Goal: Information Seeking & Learning: Check status

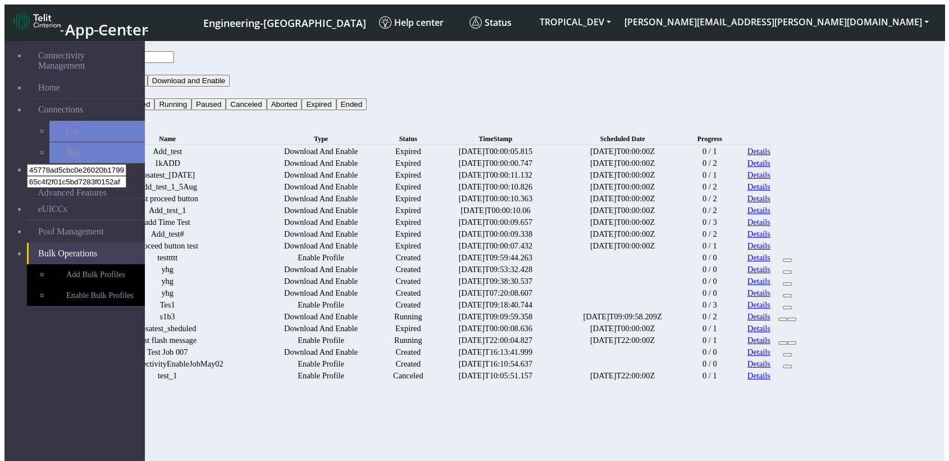
click at [105, 86] on button "Status" at bounding box center [90, 92] width 30 height 12
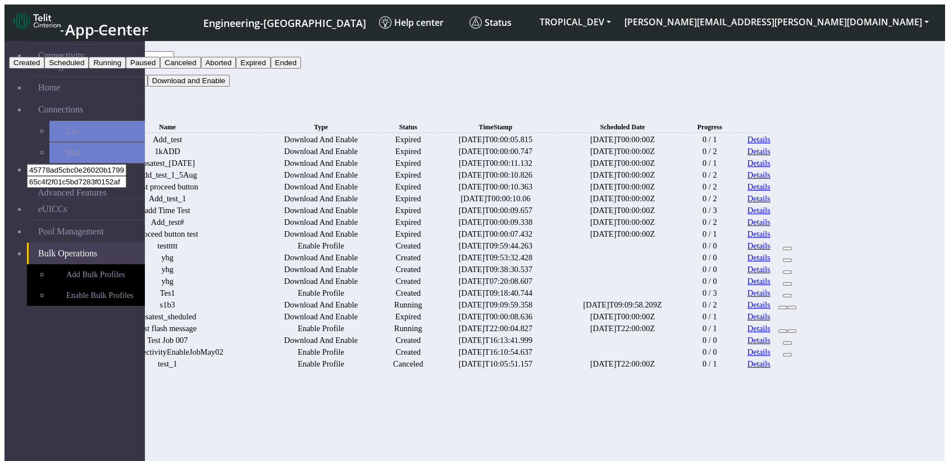
click at [270, 69] on button "Expired" at bounding box center [253, 63] width 34 height 12
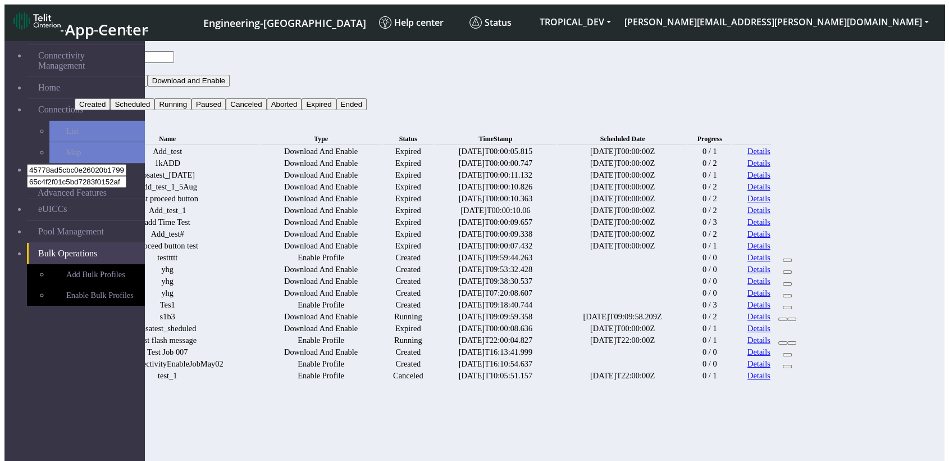
click at [107, 110] on button "Search" at bounding box center [91, 116] width 33 height 12
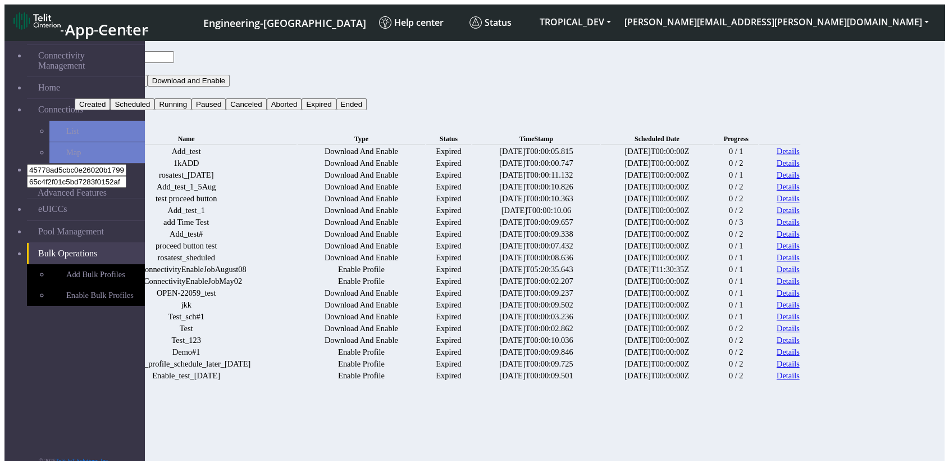
click at [800, 163] on link "Details" at bounding box center [788, 163] width 23 height 10
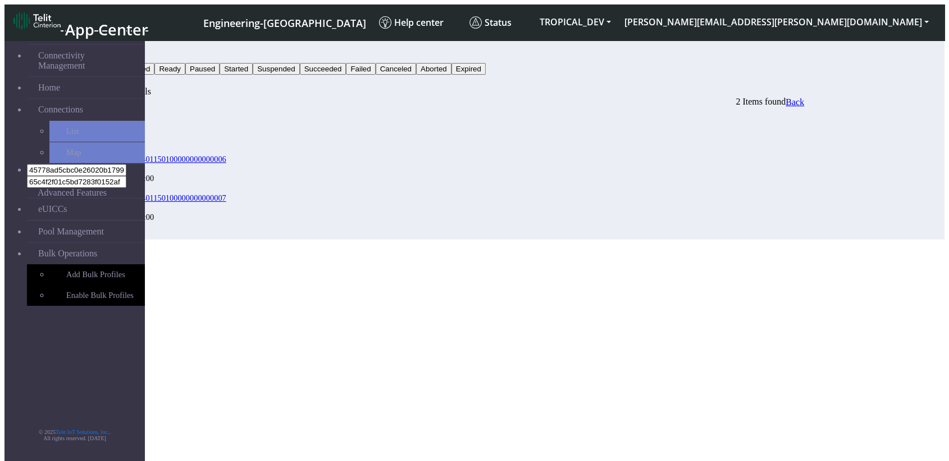
click at [105, 51] on button "Status" at bounding box center [90, 57] width 30 height 12
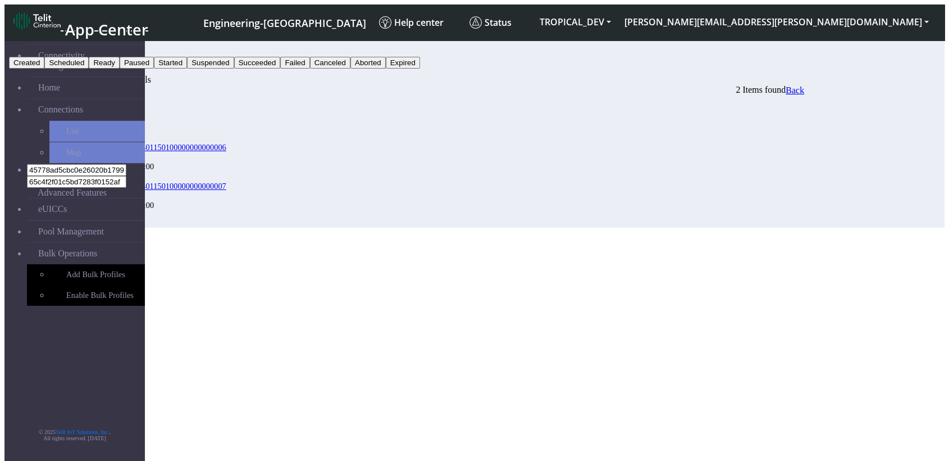
click at [309, 69] on button "Failed" at bounding box center [294, 63] width 29 height 12
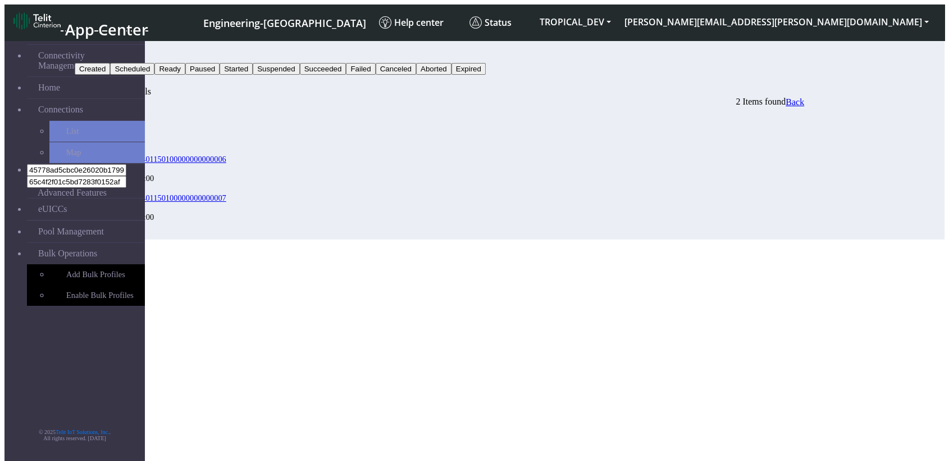
click at [107, 75] on button "Search" at bounding box center [91, 81] width 33 height 12
click at [104, 51] on button "Failed" at bounding box center [89, 57] width 29 height 12
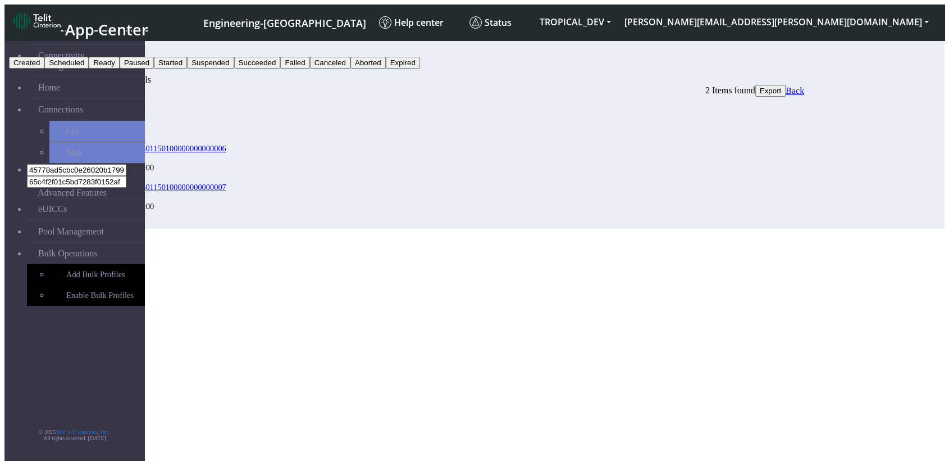
click at [350, 69] on button "Canceled" at bounding box center [330, 63] width 40 height 12
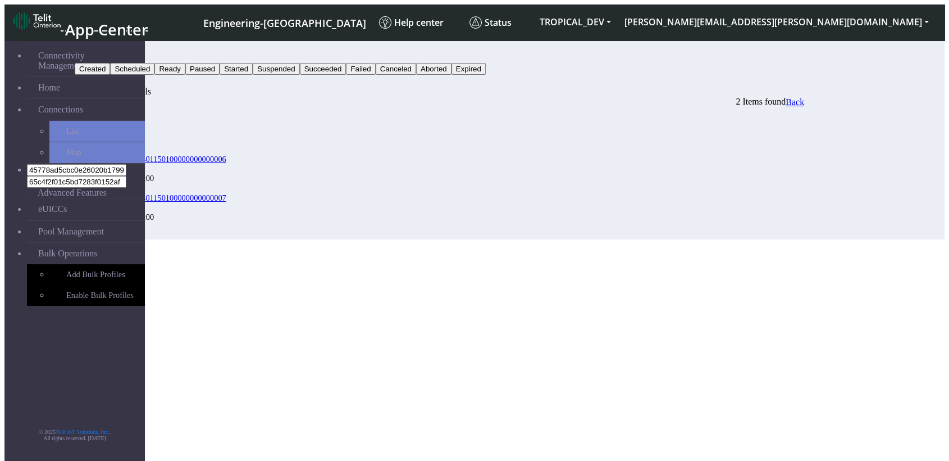
click at [115, 52] on button "Canceled" at bounding box center [95, 57] width 40 height 12
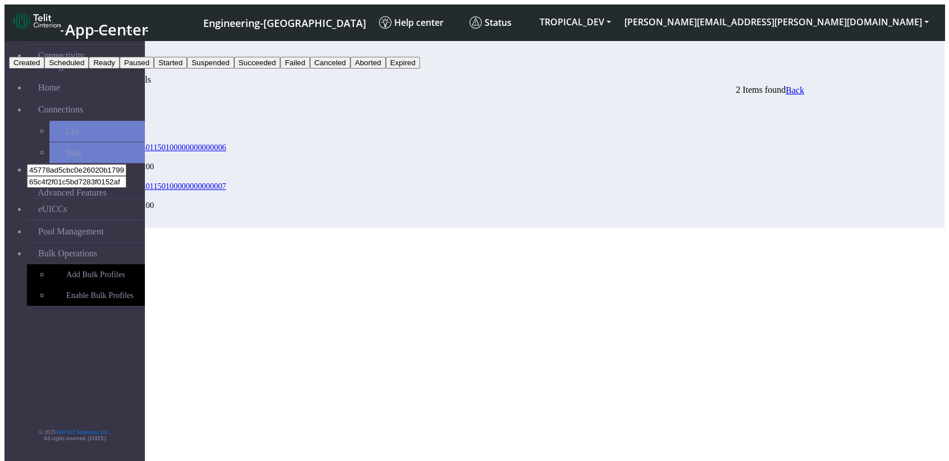
click at [309, 69] on button "Failed" at bounding box center [294, 63] width 29 height 12
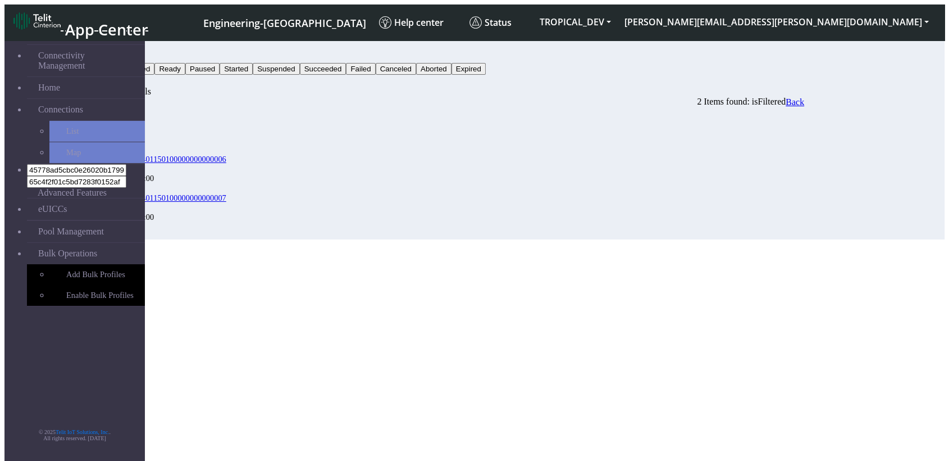
click at [105, 51] on button "Status" at bounding box center [90, 57] width 30 height 12
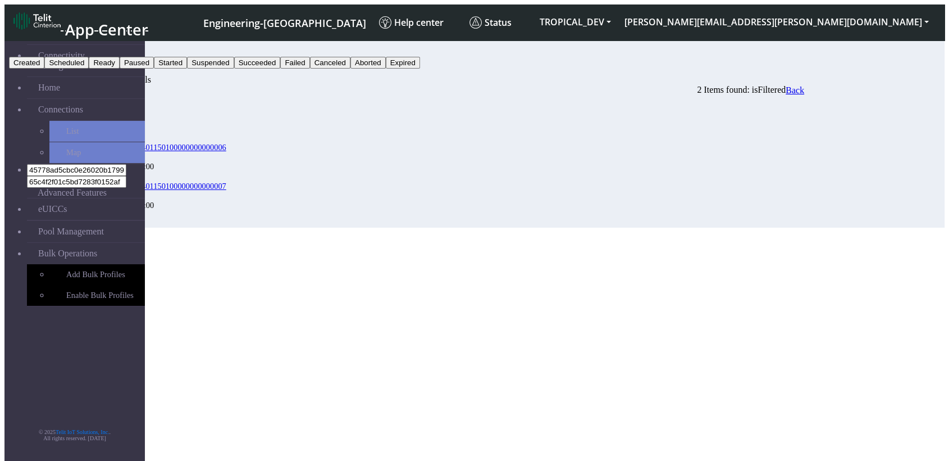
click at [309, 69] on button "Failed" at bounding box center [294, 63] width 29 height 12
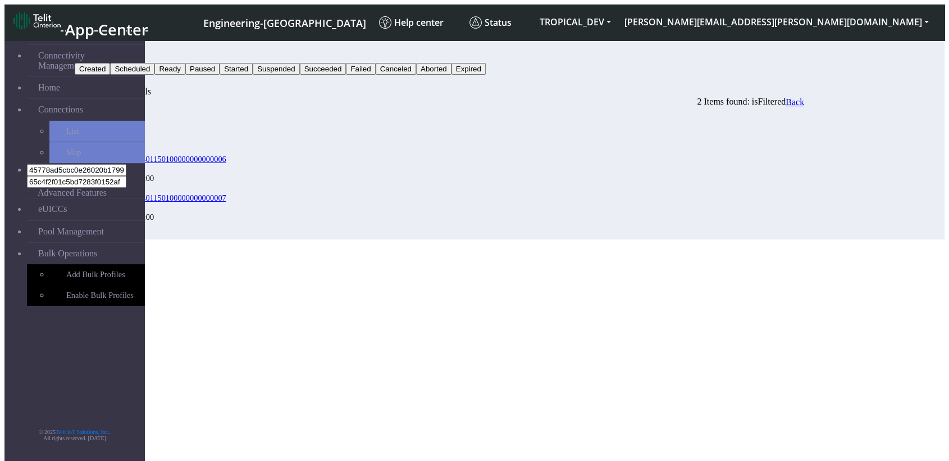
click at [107, 75] on button "Search" at bounding box center [91, 81] width 33 height 12
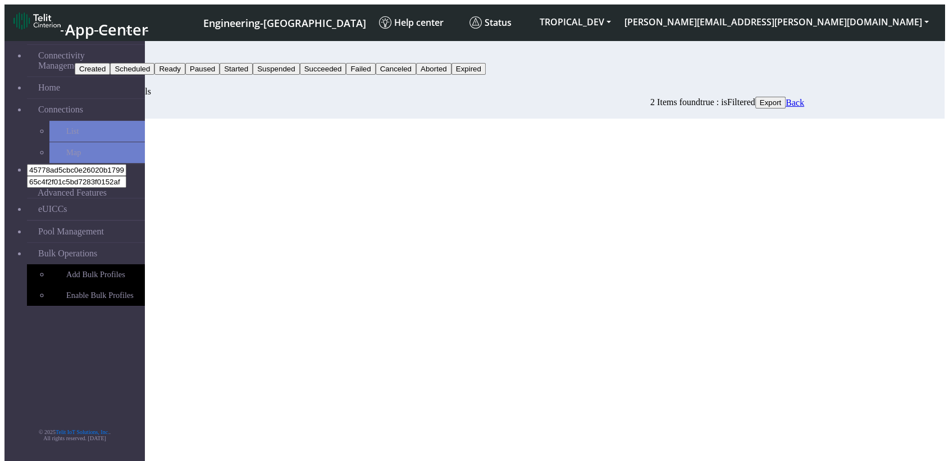
click at [104, 51] on button "Failed" at bounding box center [89, 57] width 29 height 12
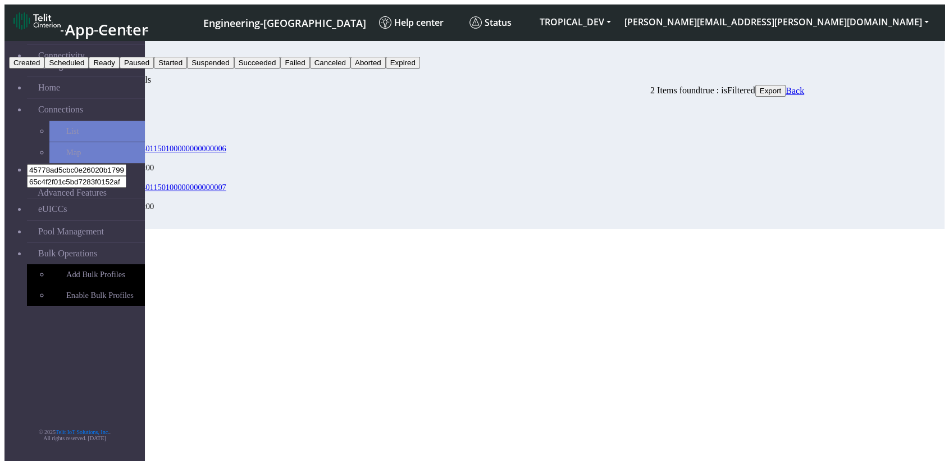
click at [234, 69] on button "Suspended" at bounding box center [210, 63] width 47 height 12
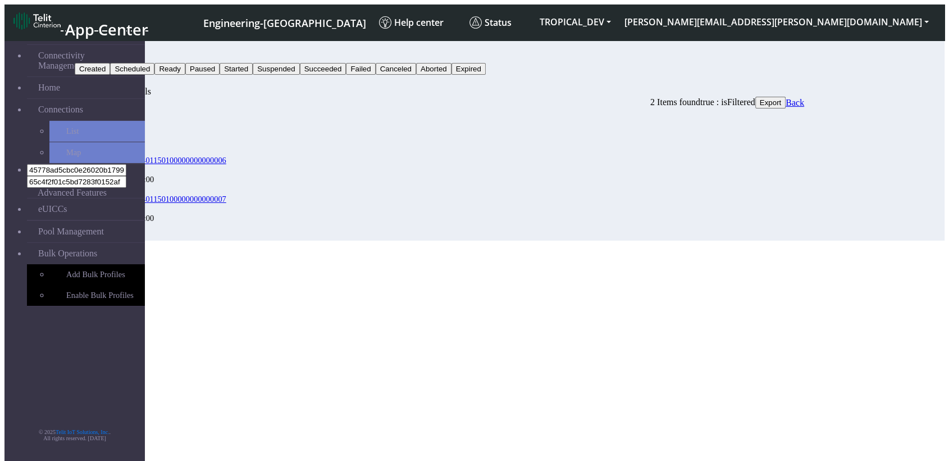
click at [121, 52] on button "Suspended" at bounding box center [98, 57] width 47 height 12
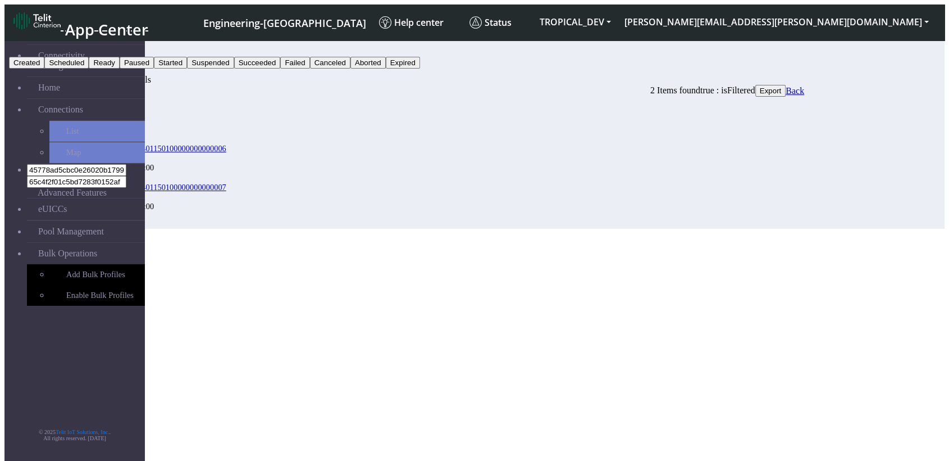
click at [386, 69] on button "Aborted" at bounding box center [367, 63] width 35 height 12
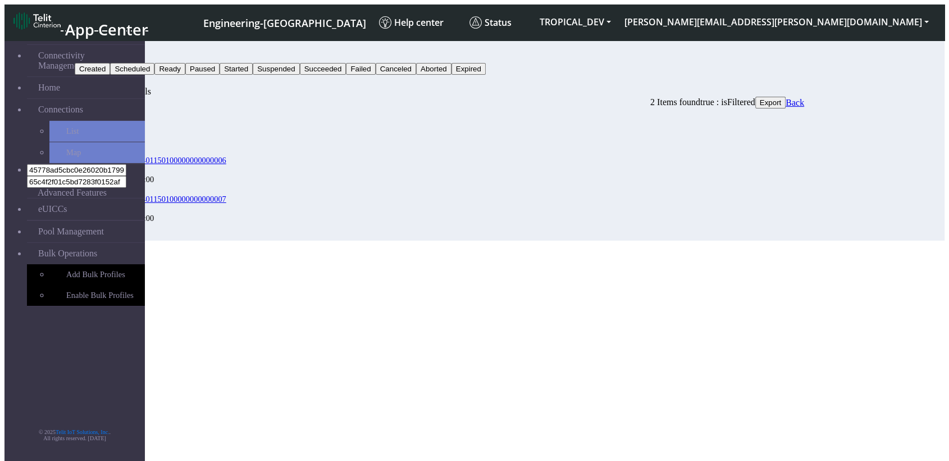
click at [110, 51] on button "Aborted" at bounding box center [92, 57] width 35 height 12
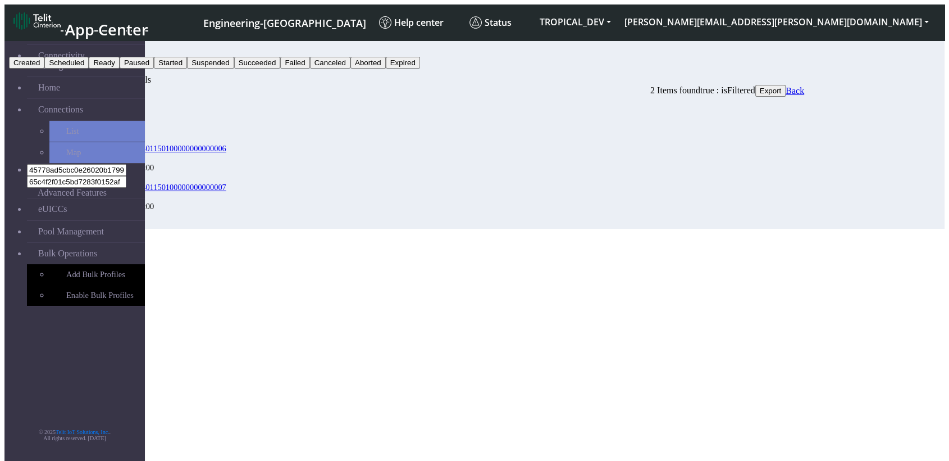
click at [234, 69] on button "Suspended" at bounding box center [210, 63] width 47 height 12
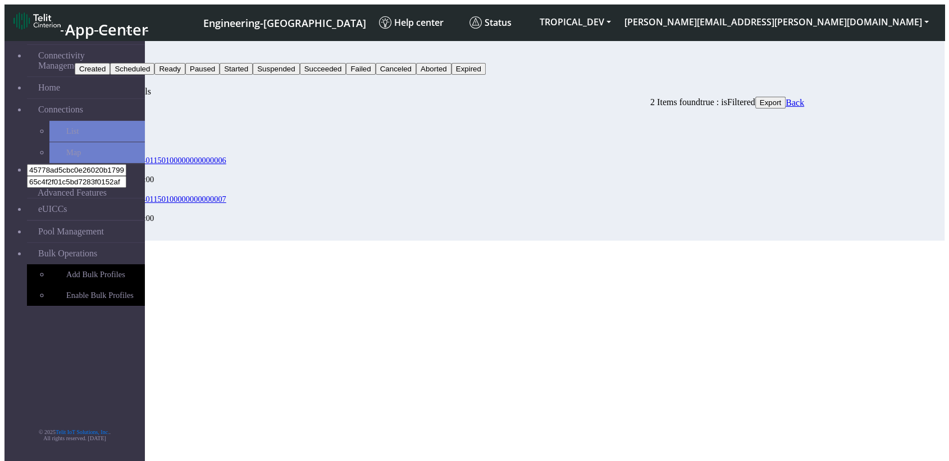
click at [121, 51] on button "Suspended" at bounding box center [98, 57] width 47 height 12
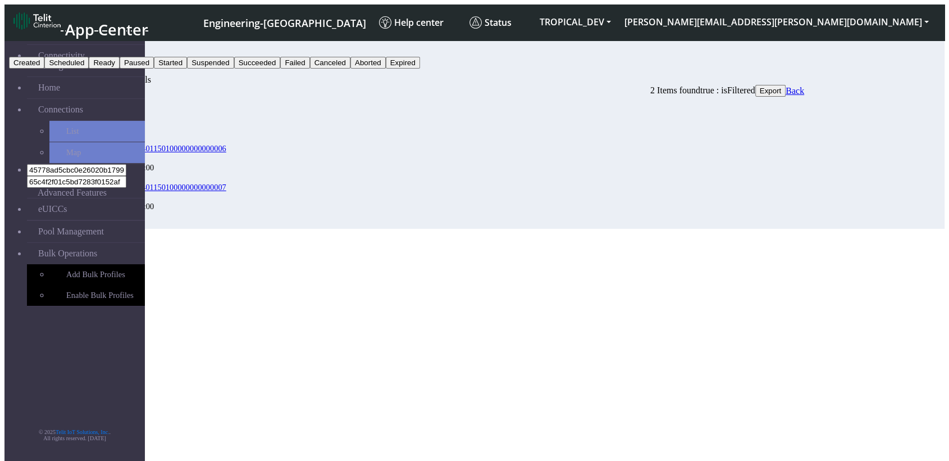
click at [309, 69] on button "Failed" at bounding box center [294, 63] width 29 height 12
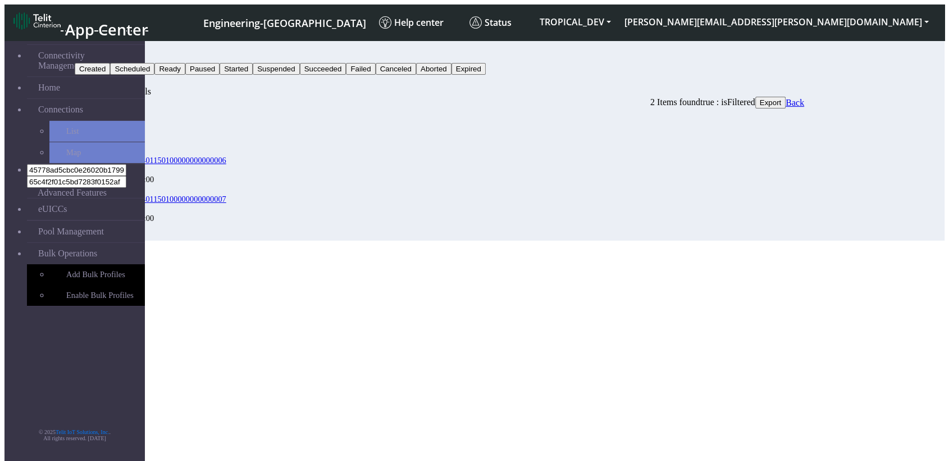
click at [104, 51] on button "Failed" at bounding box center [89, 57] width 29 height 12
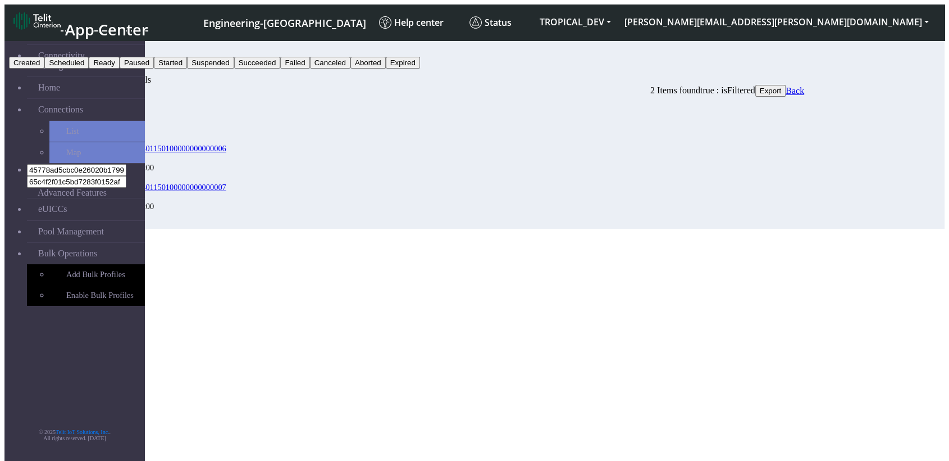
click at [386, 69] on button "Aborted" at bounding box center [367, 63] width 35 height 12
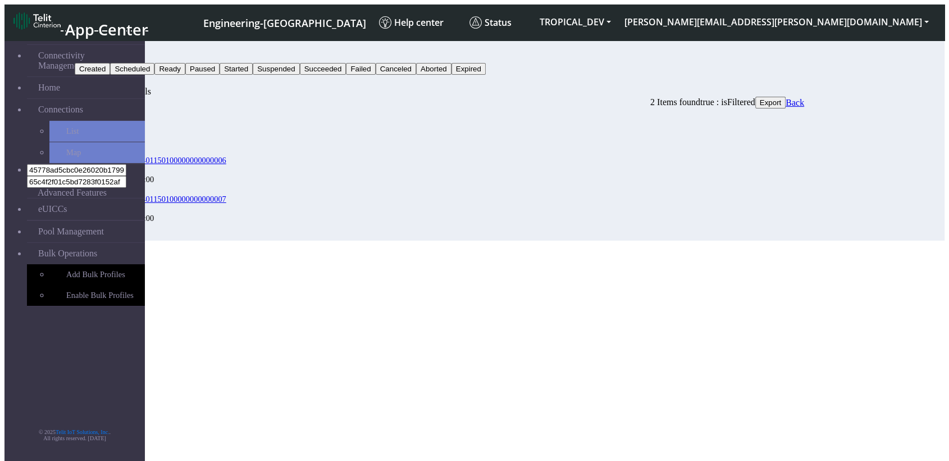
click at [110, 51] on button "Aborted" at bounding box center [92, 57] width 35 height 12
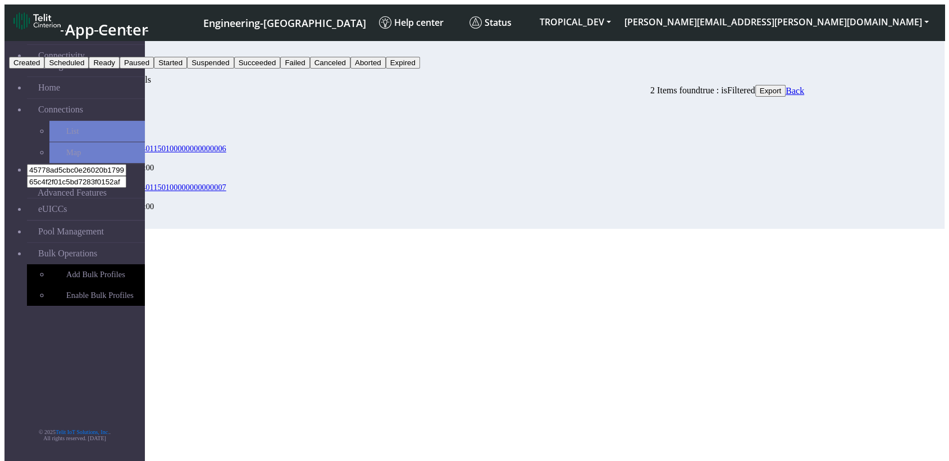
click at [420, 69] on button "Expired" at bounding box center [403, 63] width 34 height 12
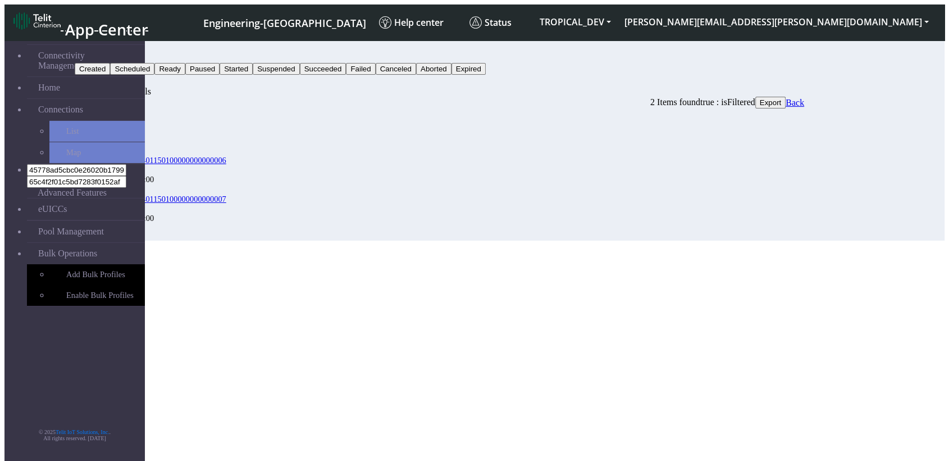
click at [839, 35] on section "Connectivity Management Home Connections List Map 45778ad5cbc0e26020b1799e9a9d2…" at bounding box center [474, 137] width 940 height 205
click at [109, 56] on button "Expired" at bounding box center [92, 57] width 34 height 12
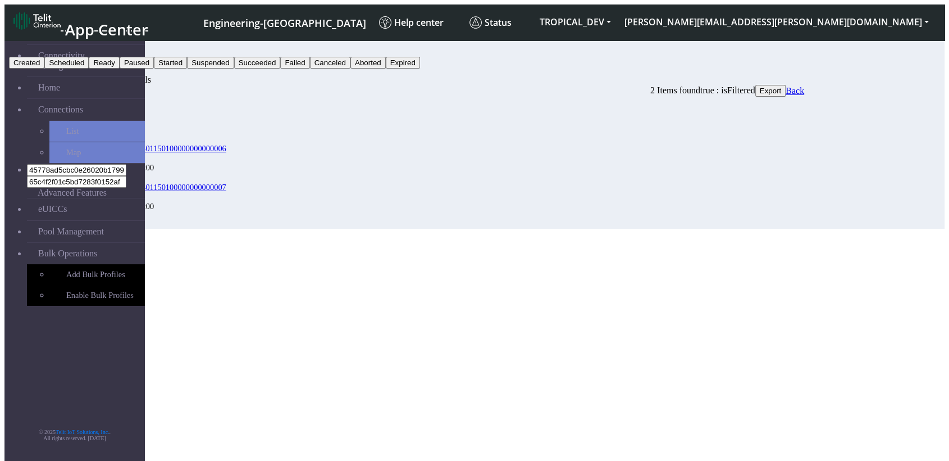
click at [154, 69] on button "Paused" at bounding box center [137, 63] width 34 height 12
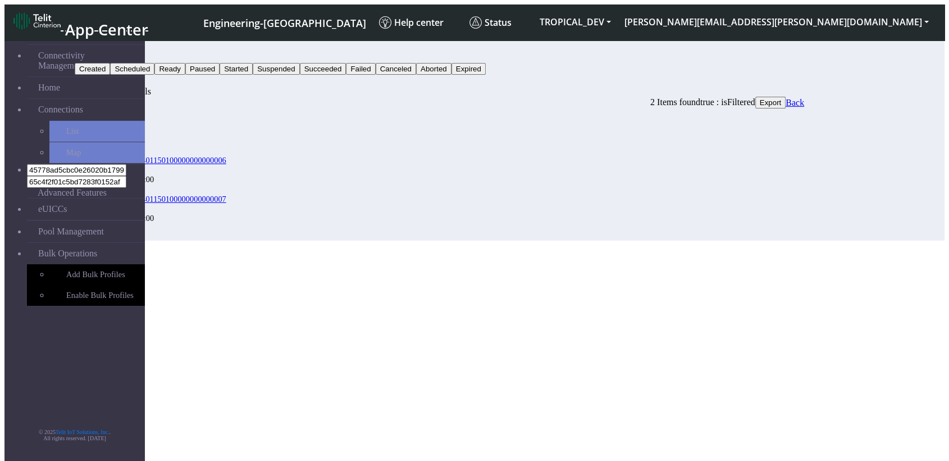
click at [804, 58] on div "Filter by : Paused Created Scheduled Ready Paused Started Suspended Succeeded F…" at bounding box center [440, 140] width 730 height 199
click at [107, 75] on button "Search" at bounding box center [91, 81] width 33 height 12
click at [105, 51] on button "Status" at bounding box center [90, 57] width 30 height 12
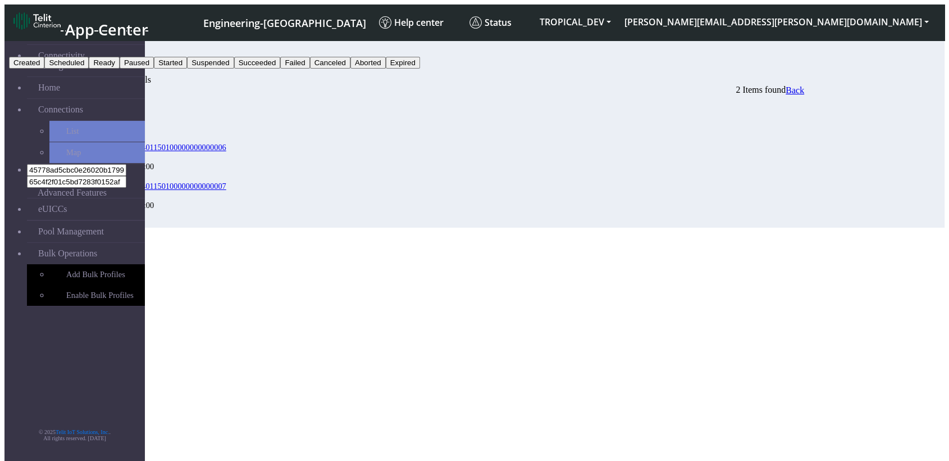
click at [281, 69] on button "Succeeded" at bounding box center [257, 63] width 47 height 12
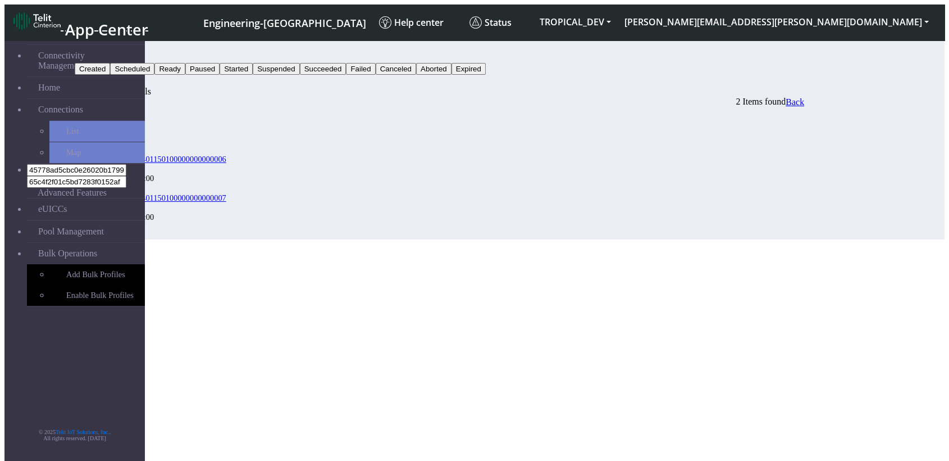
click at [107, 75] on button "Search" at bounding box center [91, 81] width 33 height 12
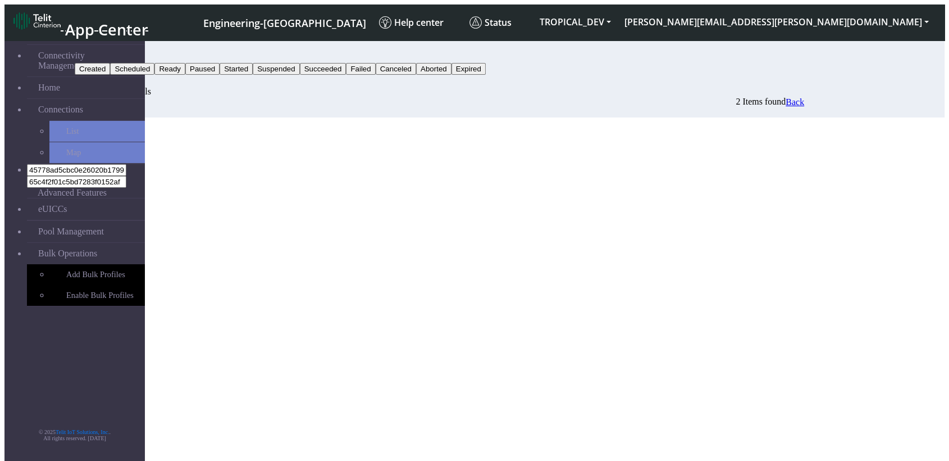
click at [121, 51] on button "Succeeded" at bounding box center [98, 57] width 47 height 12
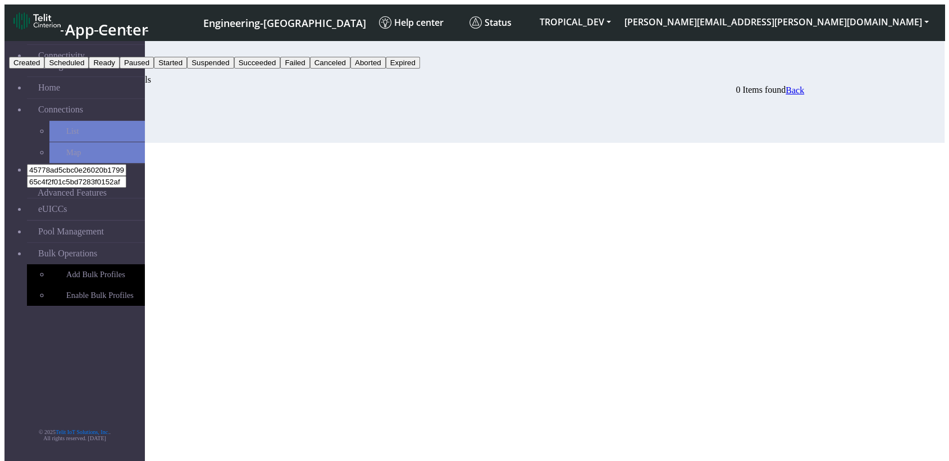
click at [309, 69] on button "Failed" at bounding box center [294, 63] width 29 height 12
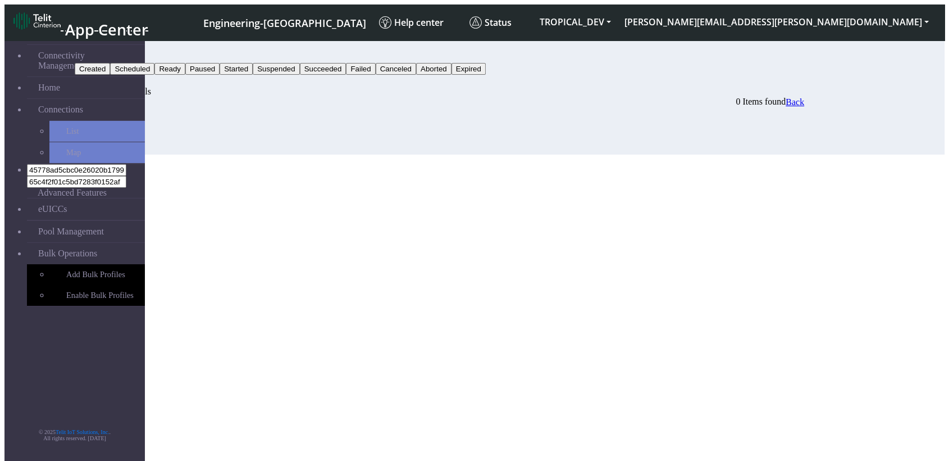
click at [107, 75] on button "Search" at bounding box center [91, 81] width 33 height 12
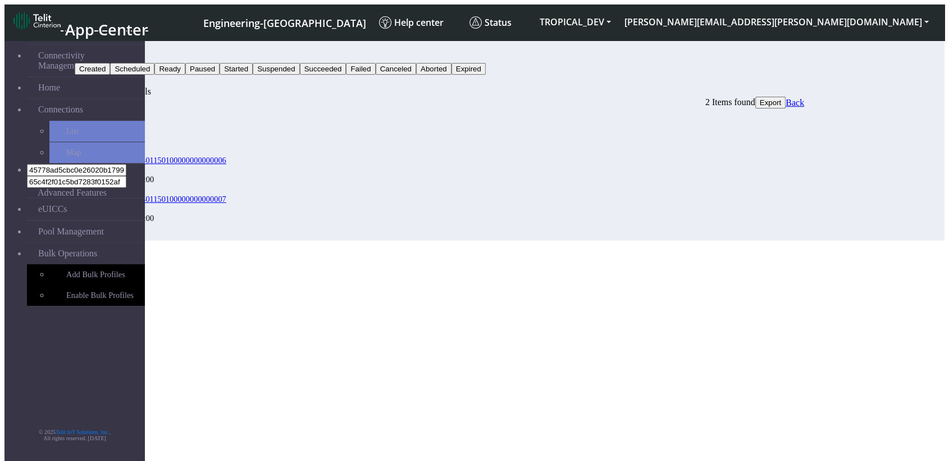
click at [786, 97] on button "Export" at bounding box center [770, 103] width 31 height 12
click at [104, 52] on button "Failed" at bounding box center [89, 57] width 29 height 12
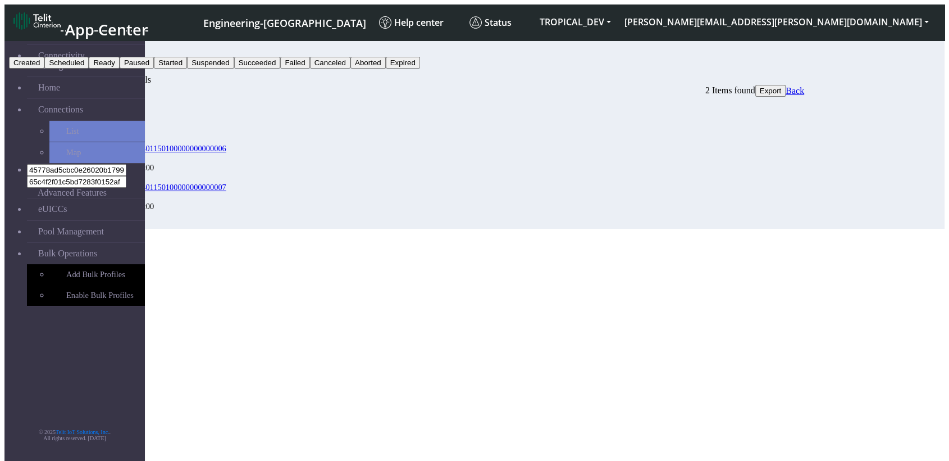
click at [234, 69] on button "Suspended" at bounding box center [210, 63] width 47 height 12
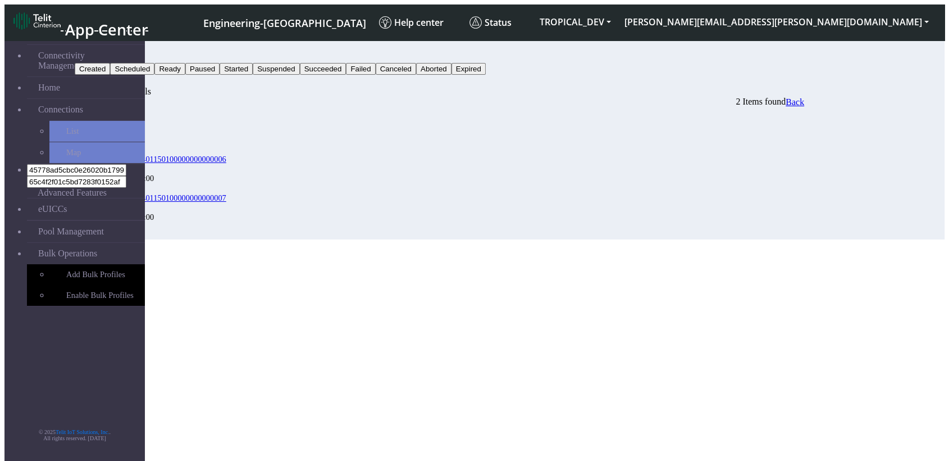
click at [107, 75] on button "Search" at bounding box center [91, 81] width 33 height 12
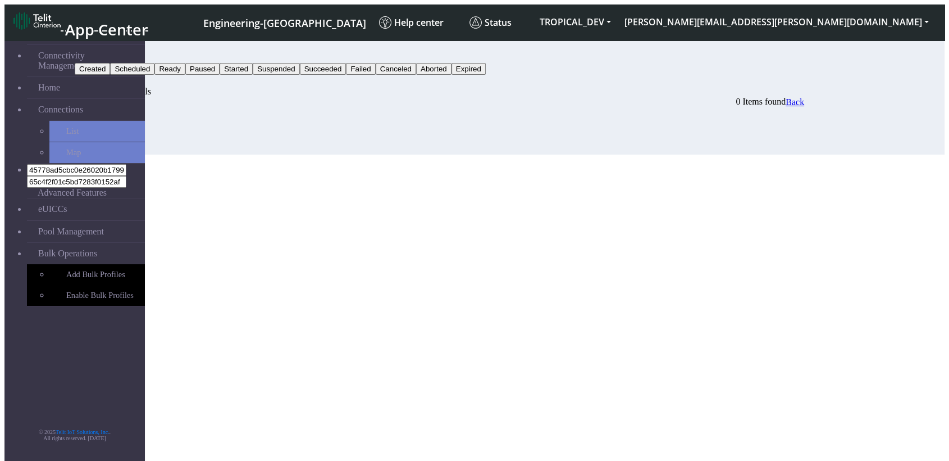
click at [121, 51] on button "Suspended" at bounding box center [98, 57] width 47 height 12
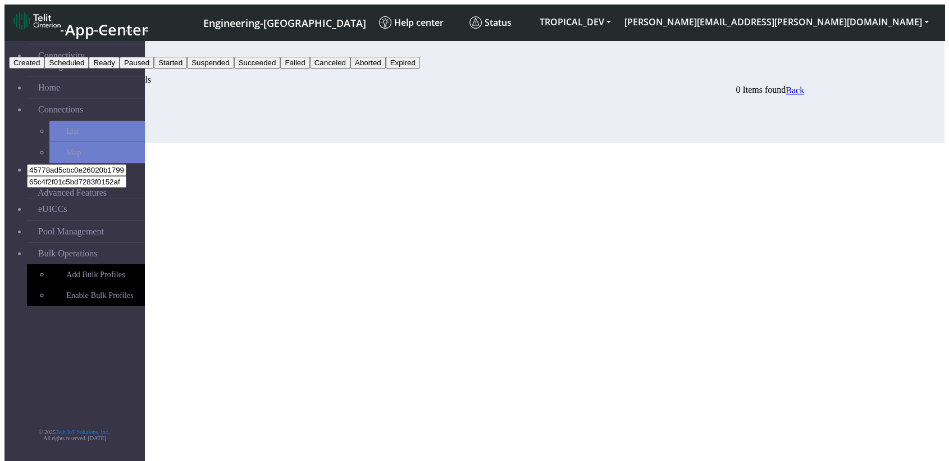
click at [309, 69] on button "Failed" at bounding box center [294, 63] width 29 height 12
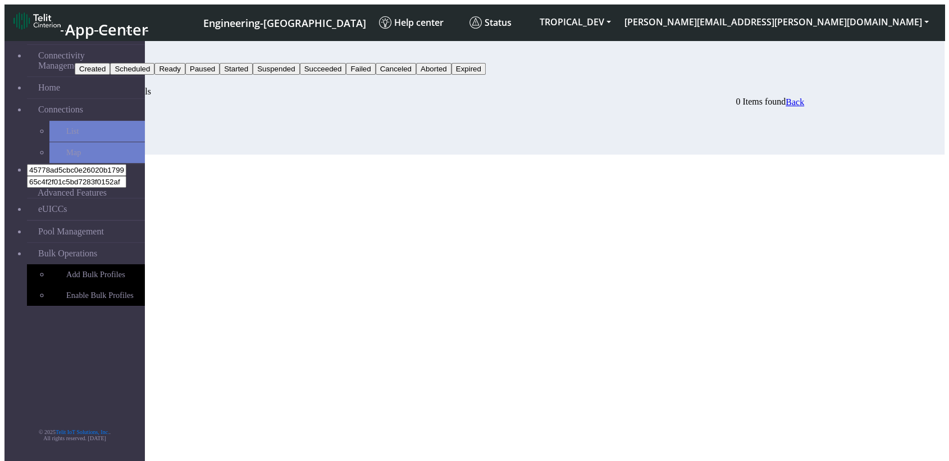
click at [107, 75] on button "Search" at bounding box center [91, 81] width 33 height 12
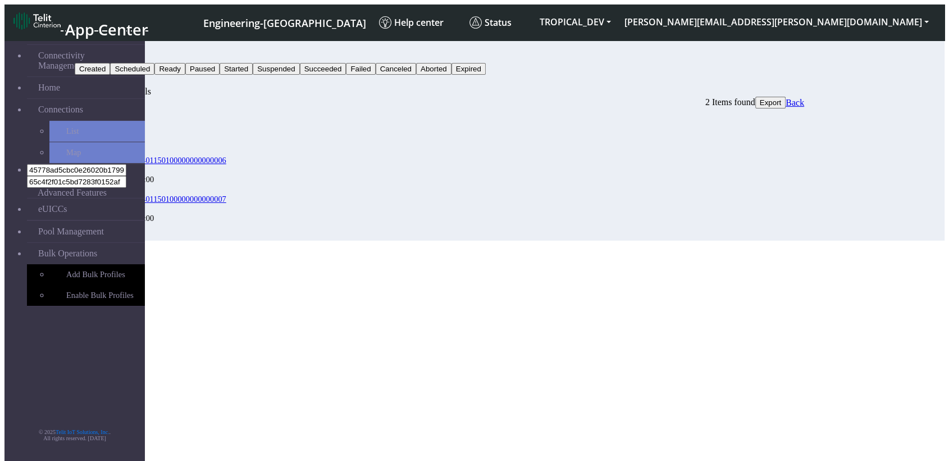
click at [104, 51] on button "Failed" at bounding box center [89, 57] width 29 height 12
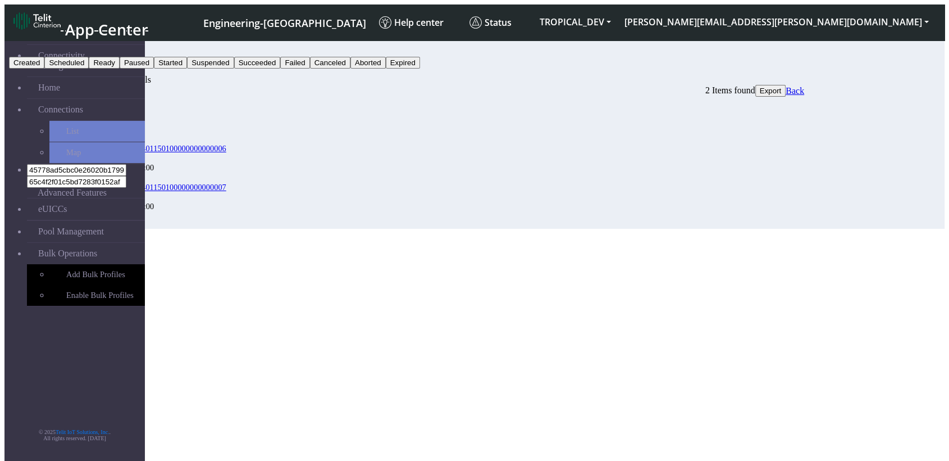
click at [154, 69] on button "Paused" at bounding box center [137, 63] width 34 height 12
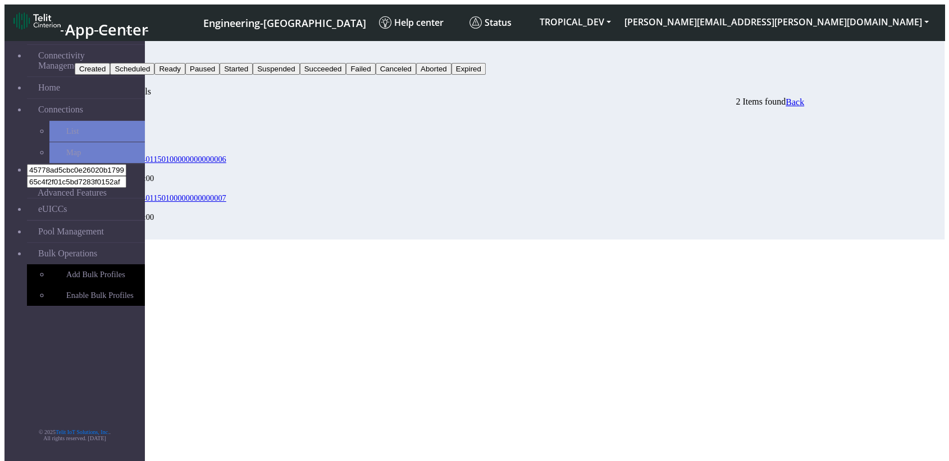
click at [109, 51] on button "Paused" at bounding box center [92, 57] width 34 height 12
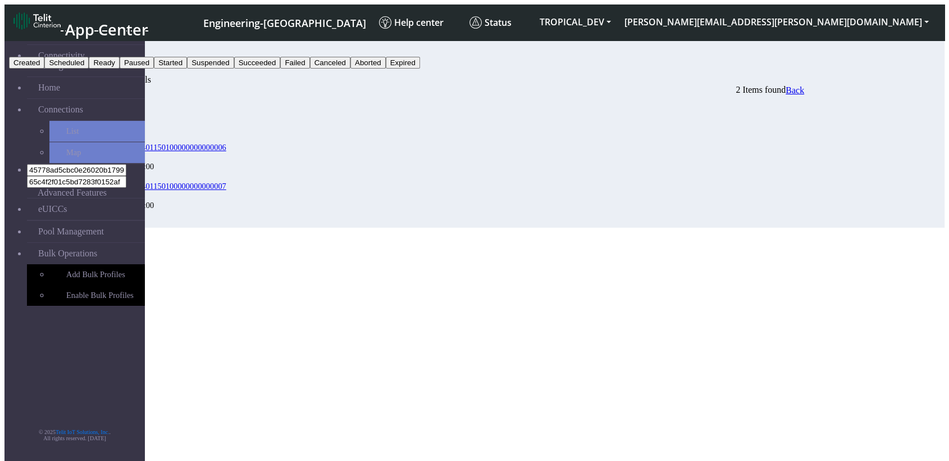
click at [309, 69] on button "Failed" at bounding box center [294, 63] width 29 height 12
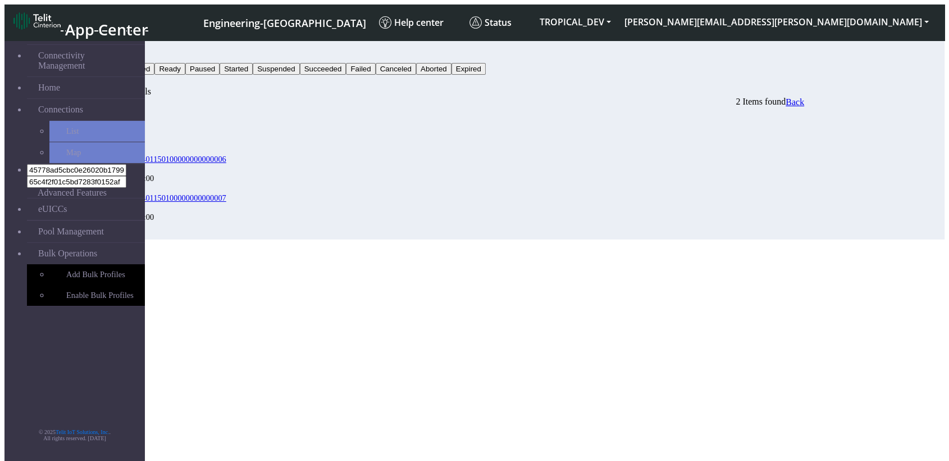
click at [105, 51] on button "Status" at bounding box center [90, 57] width 30 height 12
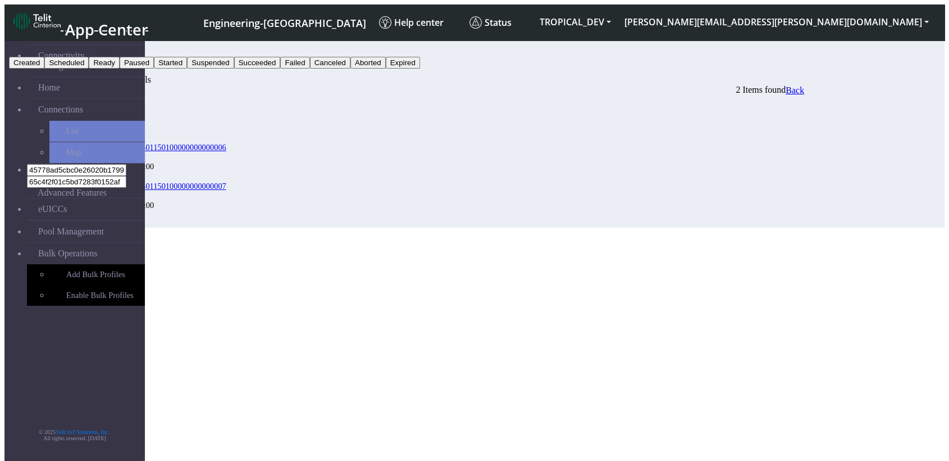
click at [309, 69] on button "Failed" at bounding box center [294, 63] width 29 height 12
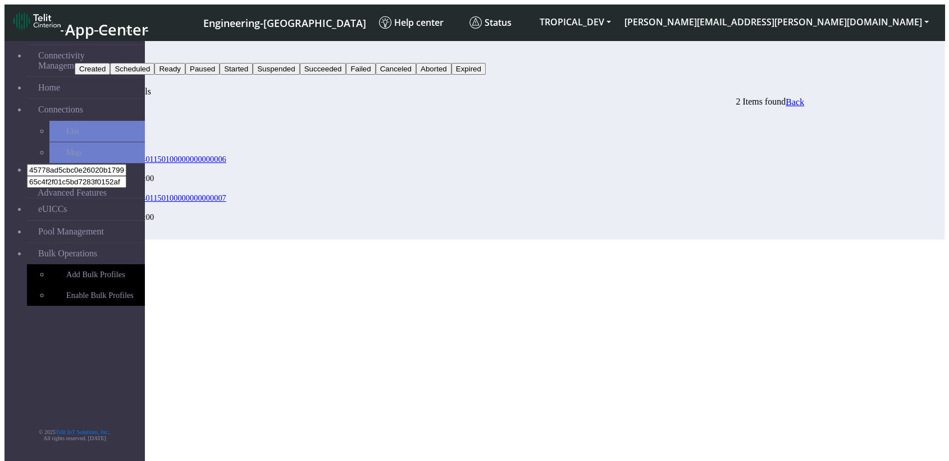
click at [107, 75] on button "Search" at bounding box center [91, 81] width 33 height 12
click at [104, 51] on button "Failed" at bounding box center [89, 57] width 29 height 12
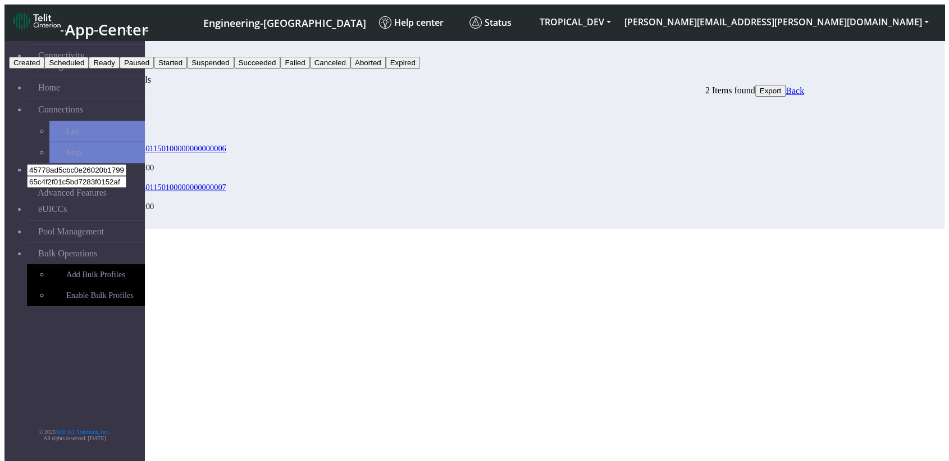
click at [187, 69] on button "Started" at bounding box center [170, 63] width 33 height 12
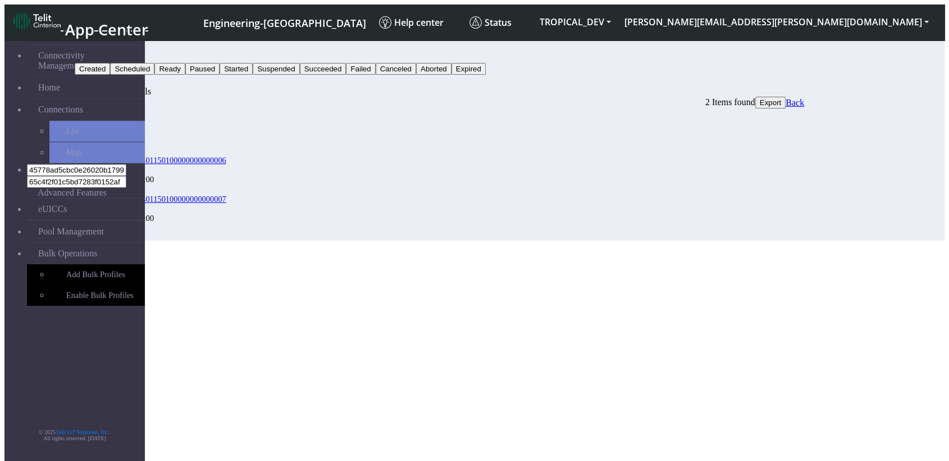
click at [108, 51] on button "Started" at bounding box center [91, 57] width 33 height 12
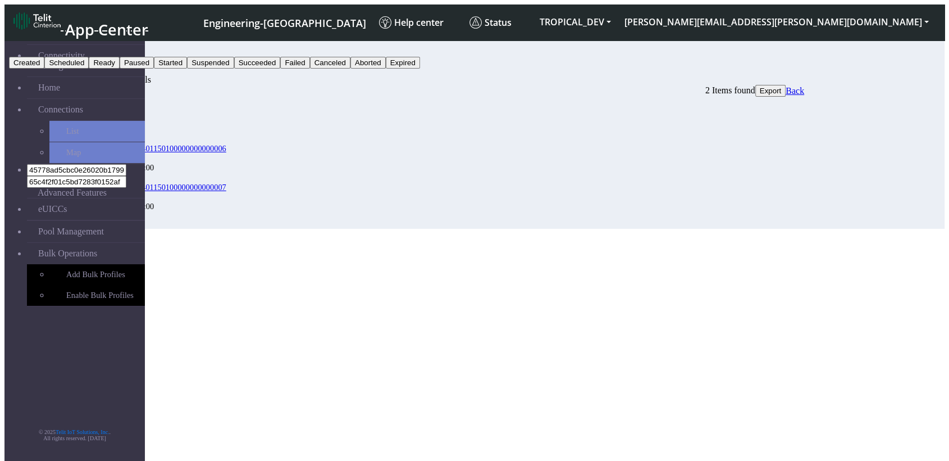
click at [386, 69] on button "Aborted" at bounding box center [367, 63] width 35 height 12
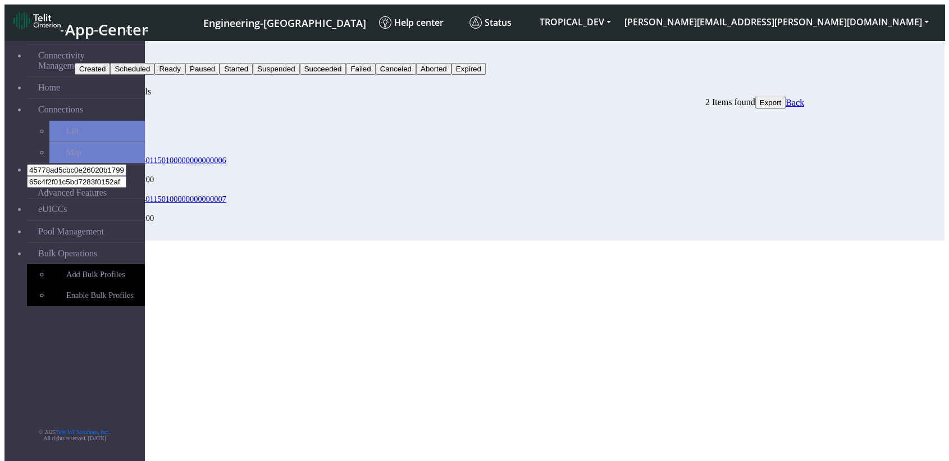
click at [837, 32] on nav "App Center Engineering-[GEOGRAPHIC_DATA] Help center Status TROPICAL_DEV [PERSO…" at bounding box center [474, 22] width 940 height 36
click at [110, 51] on button "Aborted" at bounding box center [92, 57] width 35 height 12
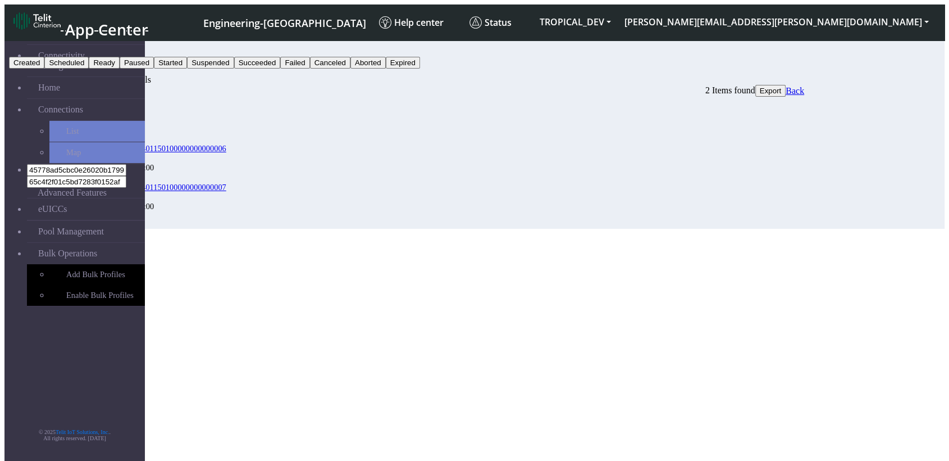
click at [420, 69] on button "Expired" at bounding box center [403, 63] width 34 height 12
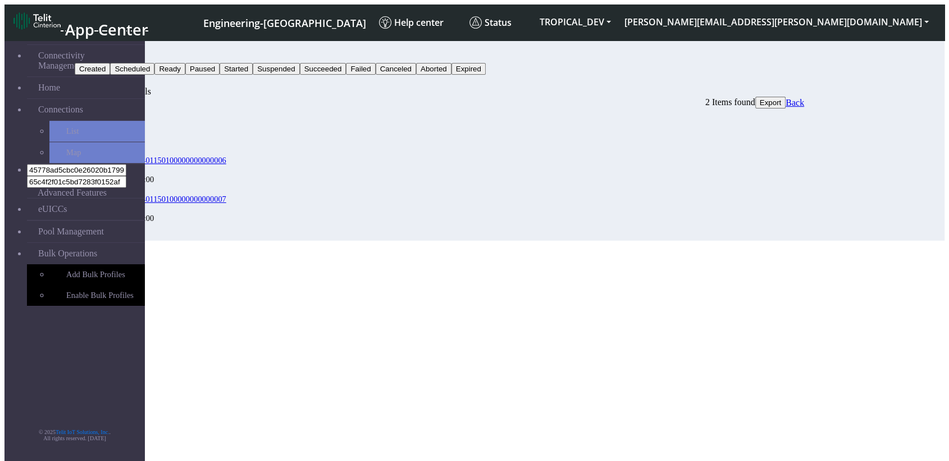
click at [109, 52] on button "Expired" at bounding box center [92, 57] width 34 height 12
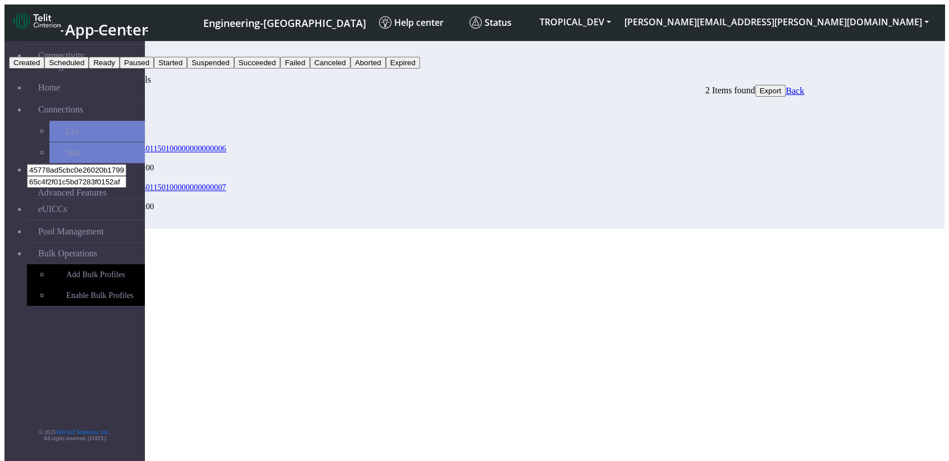
click at [154, 69] on button "Paused" at bounding box center [137, 63] width 34 height 12
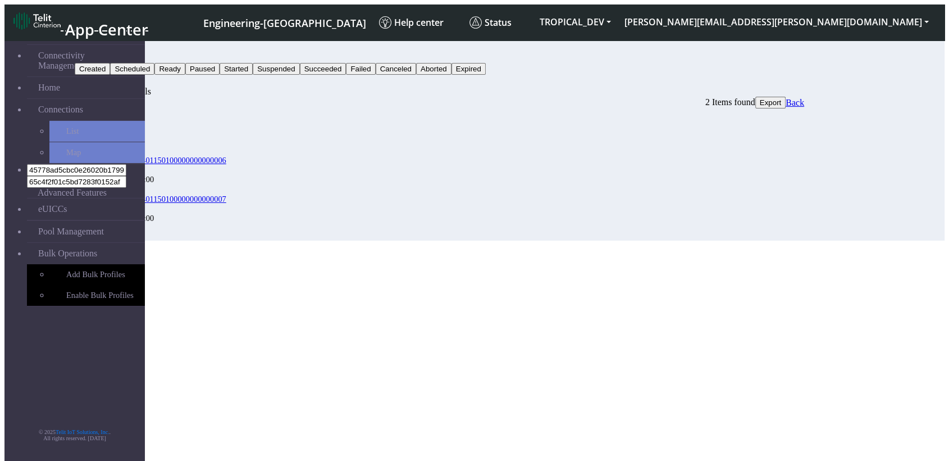
click at [845, 31] on nav "App Center Engineering-[GEOGRAPHIC_DATA] Help center Status TROPICAL_DEV [PERSO…" at bounding box center [474, 22] width 940 height 36
click at [109, 52] on button "Paused" at bounding box center [92, 57] width 34 height 12
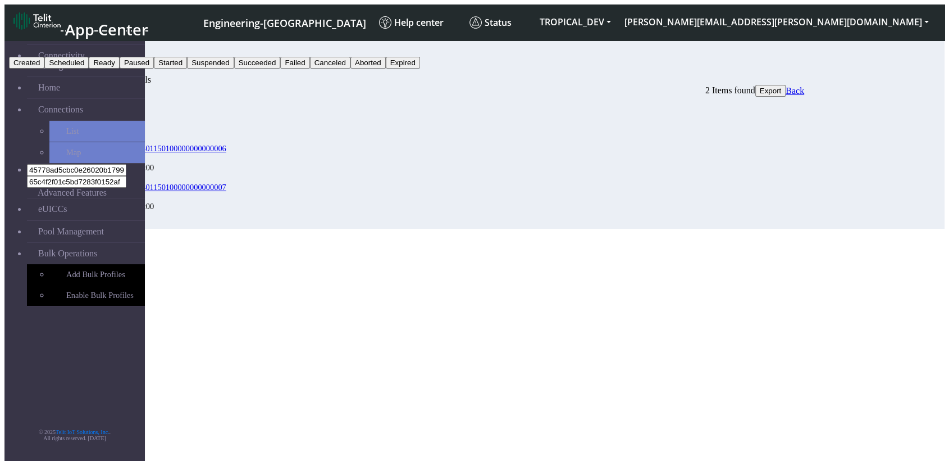
click at [89, 69] on button "Scheduled" at bounding box center [66, 63] width 44 height 12
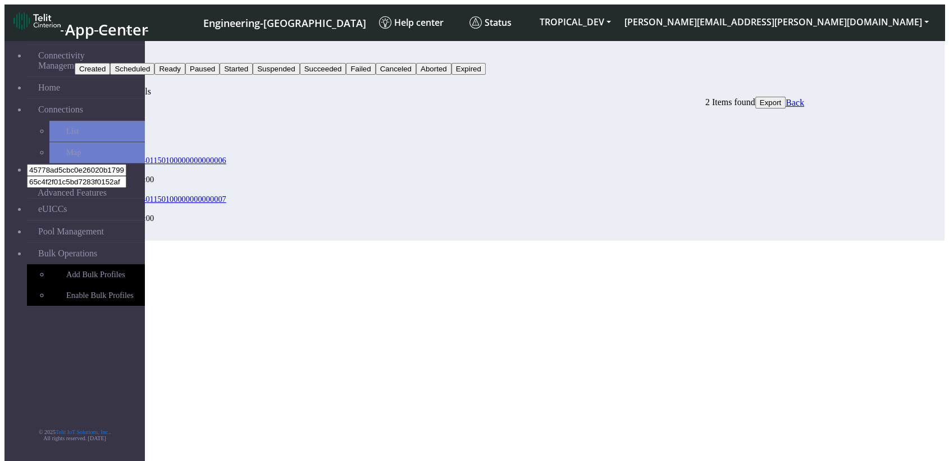
click at [119, 51] on button "Scheduled" at bounding box center [97, 57] width 44 height 12
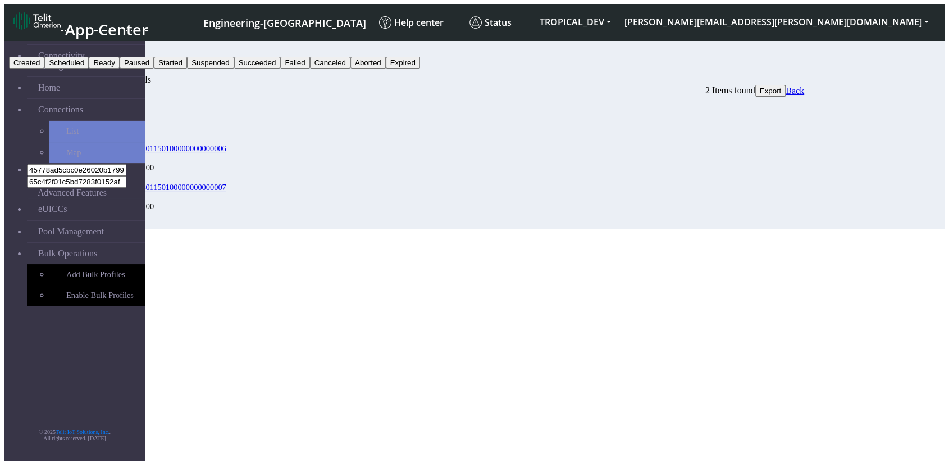
click at [89, 69] on button "Scheduled" at bounding box center [66, 63] width 44 height 12
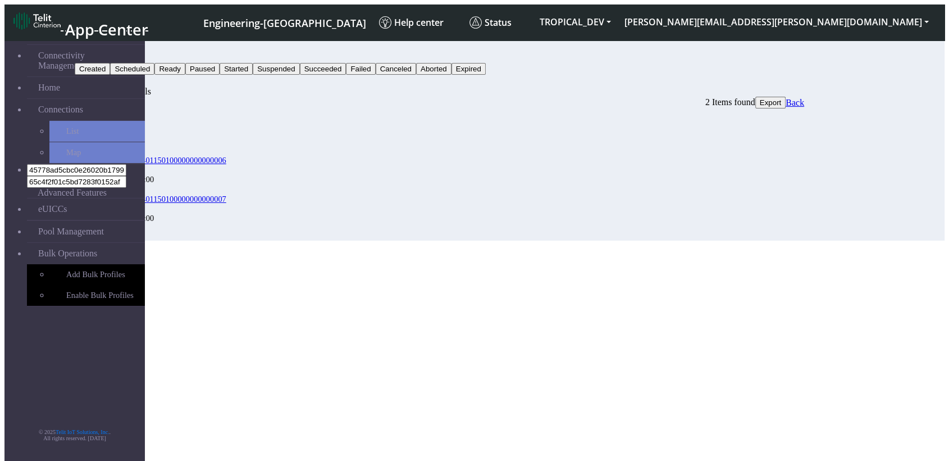
click at [119, 51] on button "Scheduled" at bounding box center [97, 57] width 44 height 12
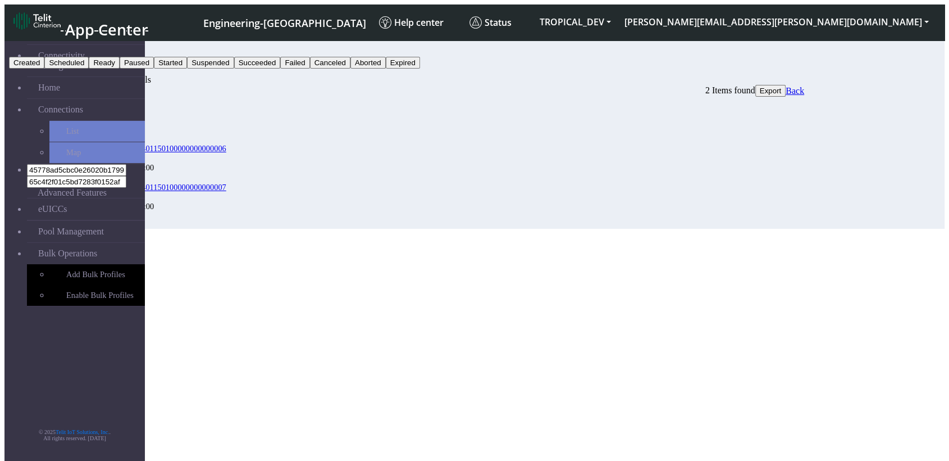
click at [44, 68] on button "Created" at bounding box center [26, 63] width 35 height 12
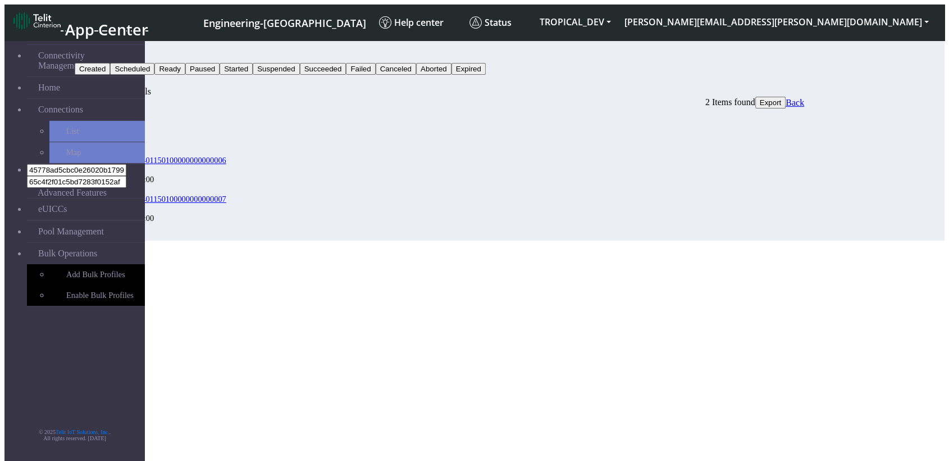
click at [107, 75] on button "Search" at bounding box center [91, 81] width 33 height 12
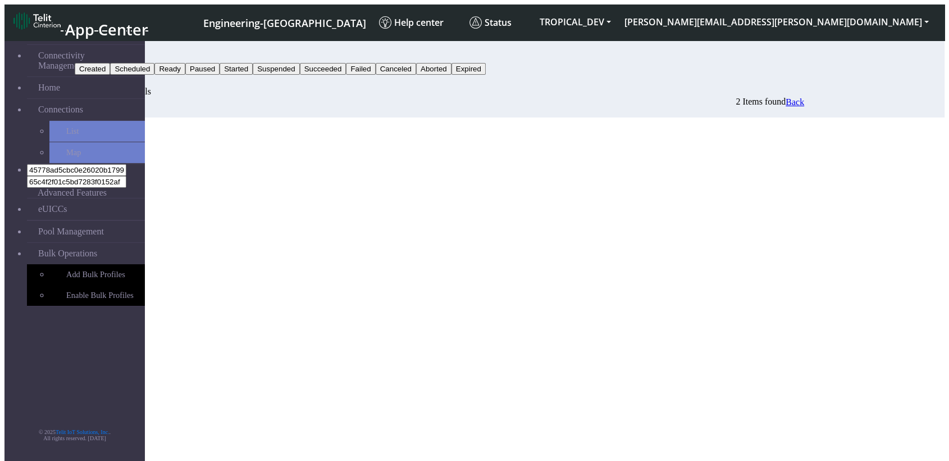
click at [110, 51] on button "Created" at bounding box center [92, 57] width 35 height 12
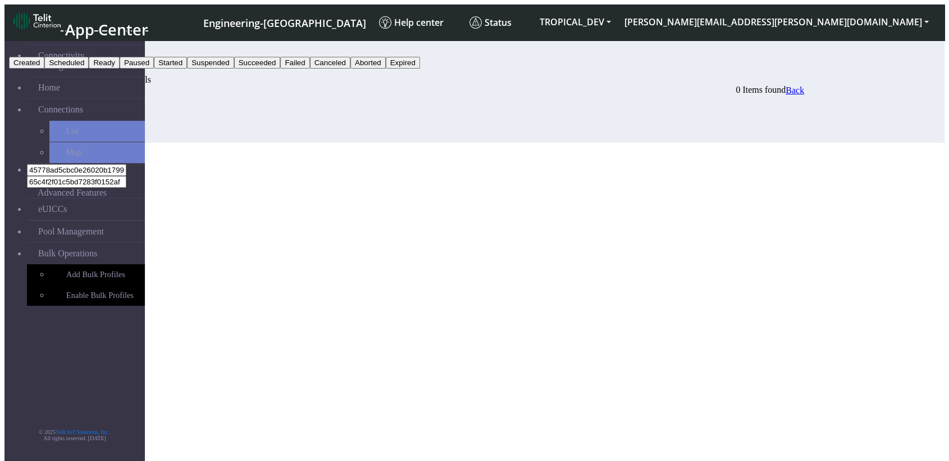
click at [309, 69] on button "Failed" at bounding box center [294, 63] width 29 height 12
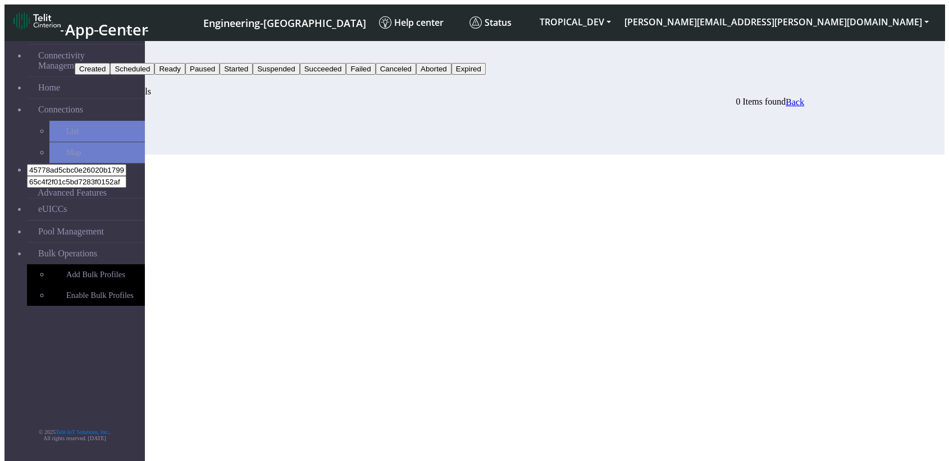
drag, startPoint x: 838, startPoint y: 183, endPoint x: 836, endPoint y: 176, distance: 7.3
click at [804, 126] on p at bounding box center [440, 121] width 730 height 10
click at [104, 51] on button "Failed" at bounding box center [89, 57] width 29 height 12
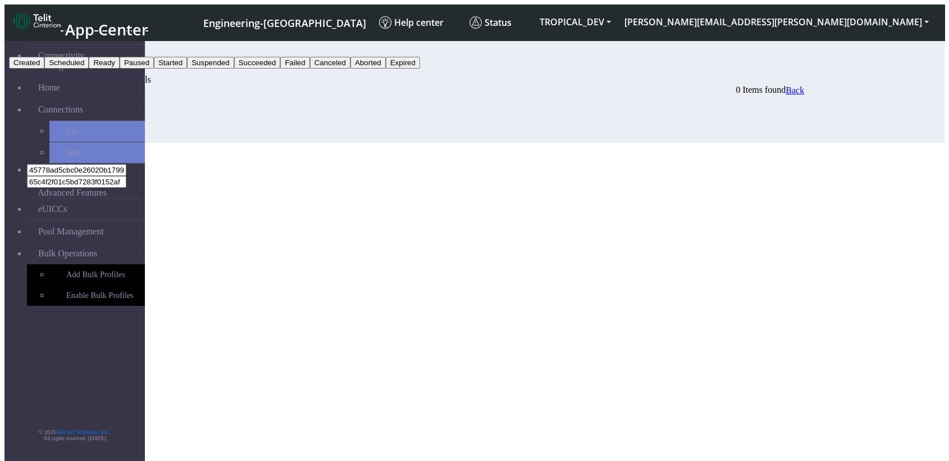
click at [309, 69] on button "Failed" at bounding box center [294, 63] width 29 height 12
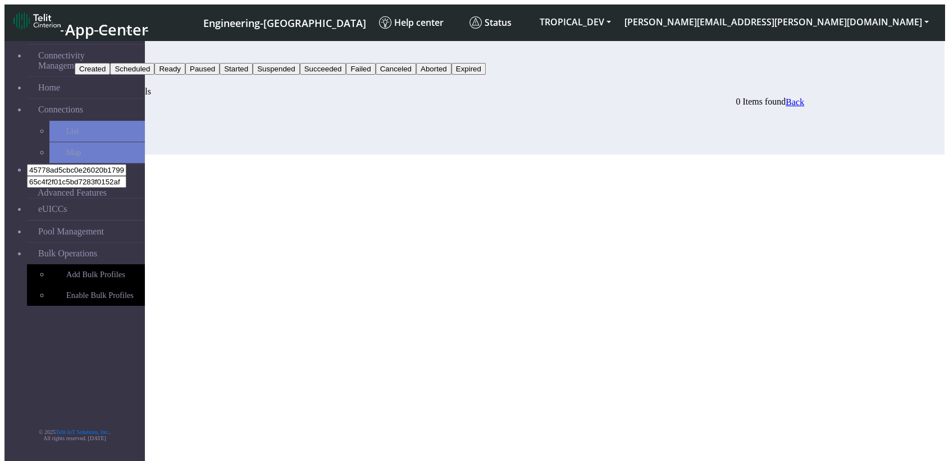
click at [107, 75] on button "Search" at bounding box center [91, 81] width 33 height 12
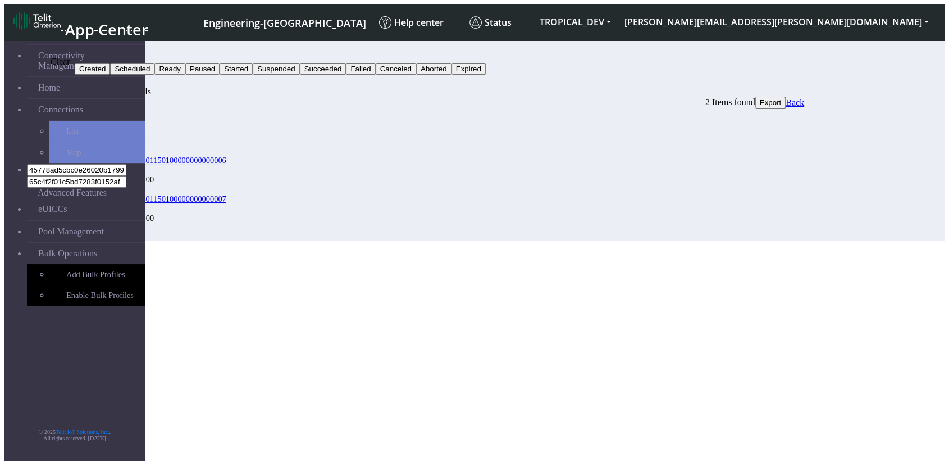
click at [112, 83] on icon "button" at bounding box center [112, 83] width 0 height 0
